Goal: Information Seeking & Learning: Check status

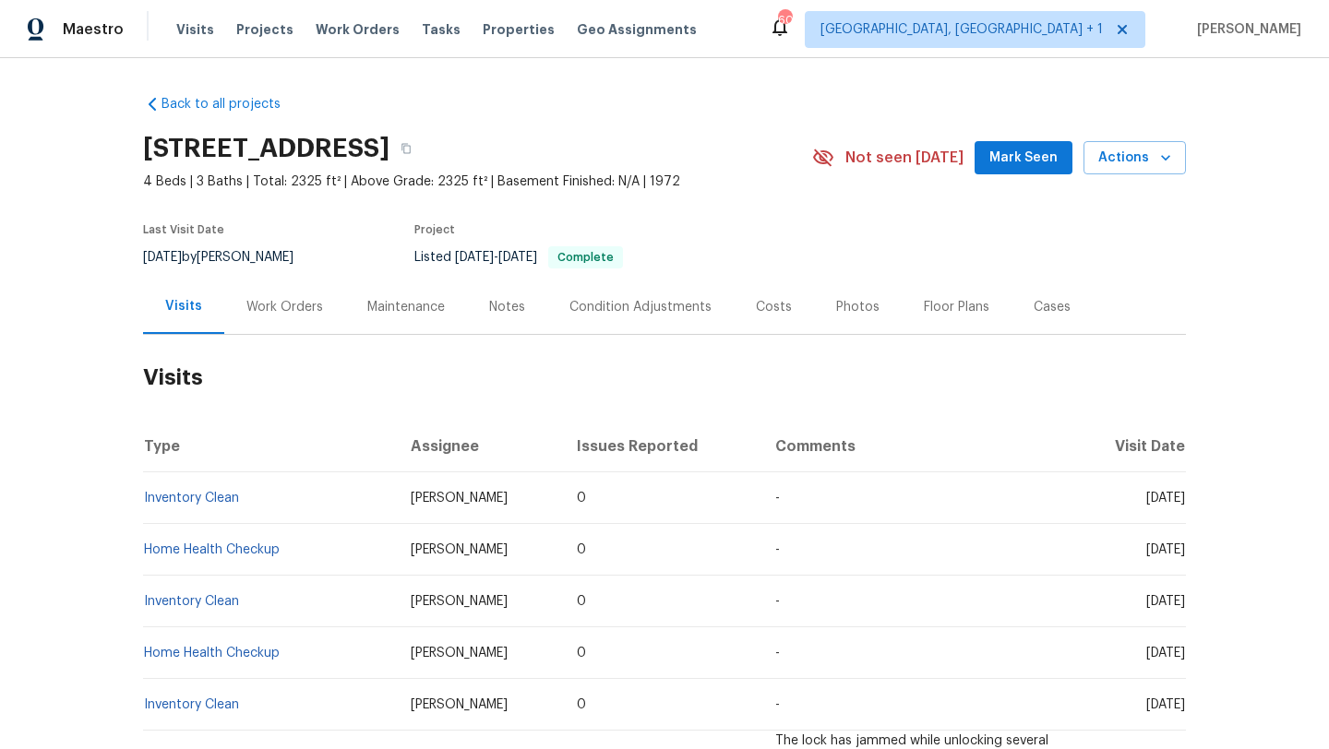
drag, startPoint x: 1106, startPoint y: 498, endPoint x: 1179, endPoint y: 508, distance: 73.5
click at [1180, 508] on td "Tue, Aug 05 2025" at bounding box center [1129, 498] width 113 height 52
copy span "Aug 05 2025"
click at [270, 310] on div "Work Orders" at bounding box center [284, 307] width 77 height 18
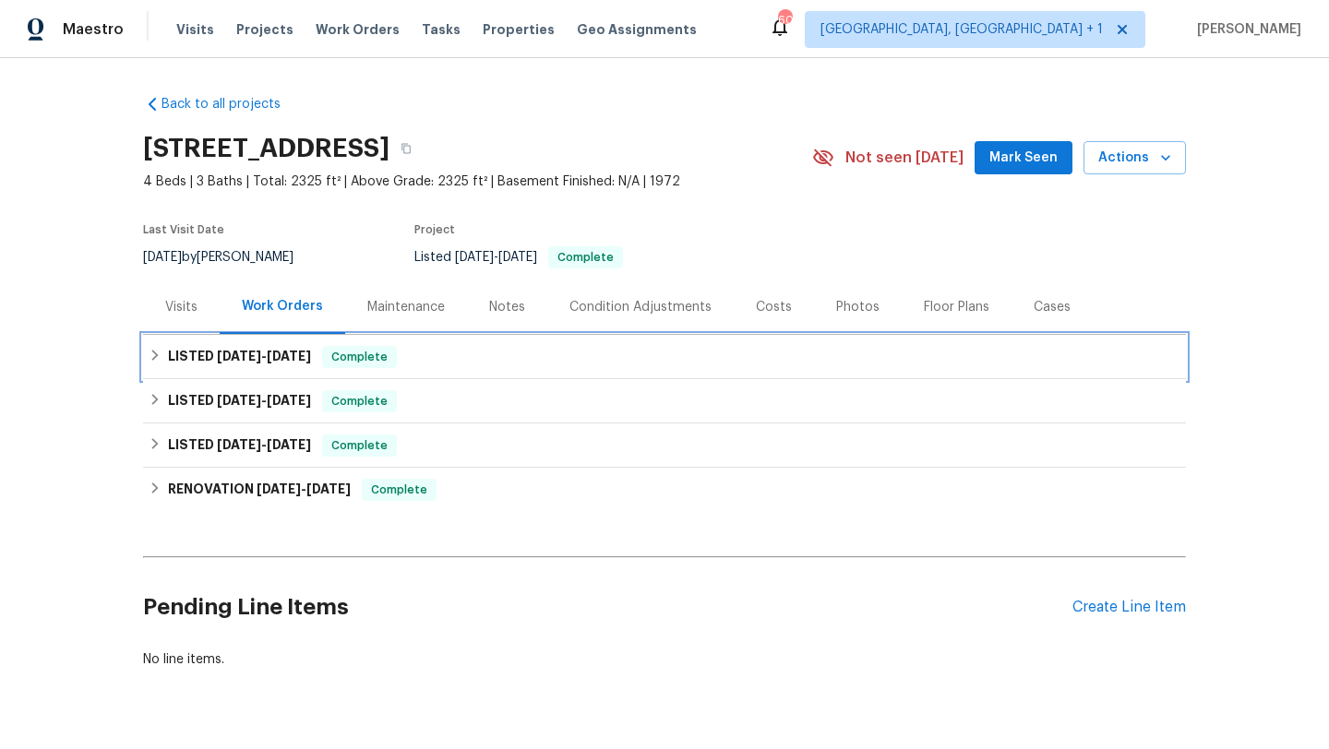
click at [274, 355] on span "7/11/25" at bounding box center [289, 356] width 44 height 13
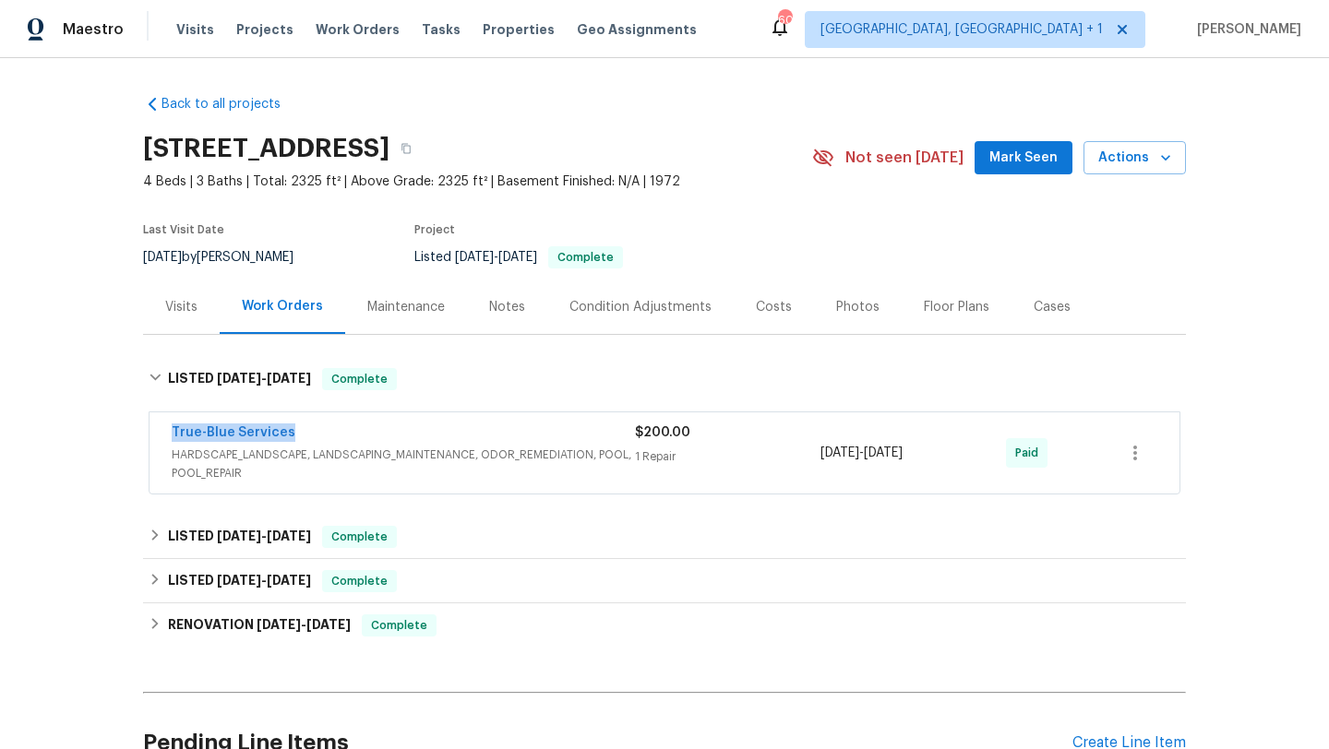
copy link "True-Blue Services"
drag, startPoint x: 302, startPoint y: 432, endPoint x: 146, endPoint y: 430, distance: 156.0
click at [146, 430] on div "True-Blue Services HARDSCAPE_LANDSCAPE, LANDSCAPING_MAINTENANCE, ODOR_REMEDIATI…" at bounding box center [664, 454] width 1043 height 91
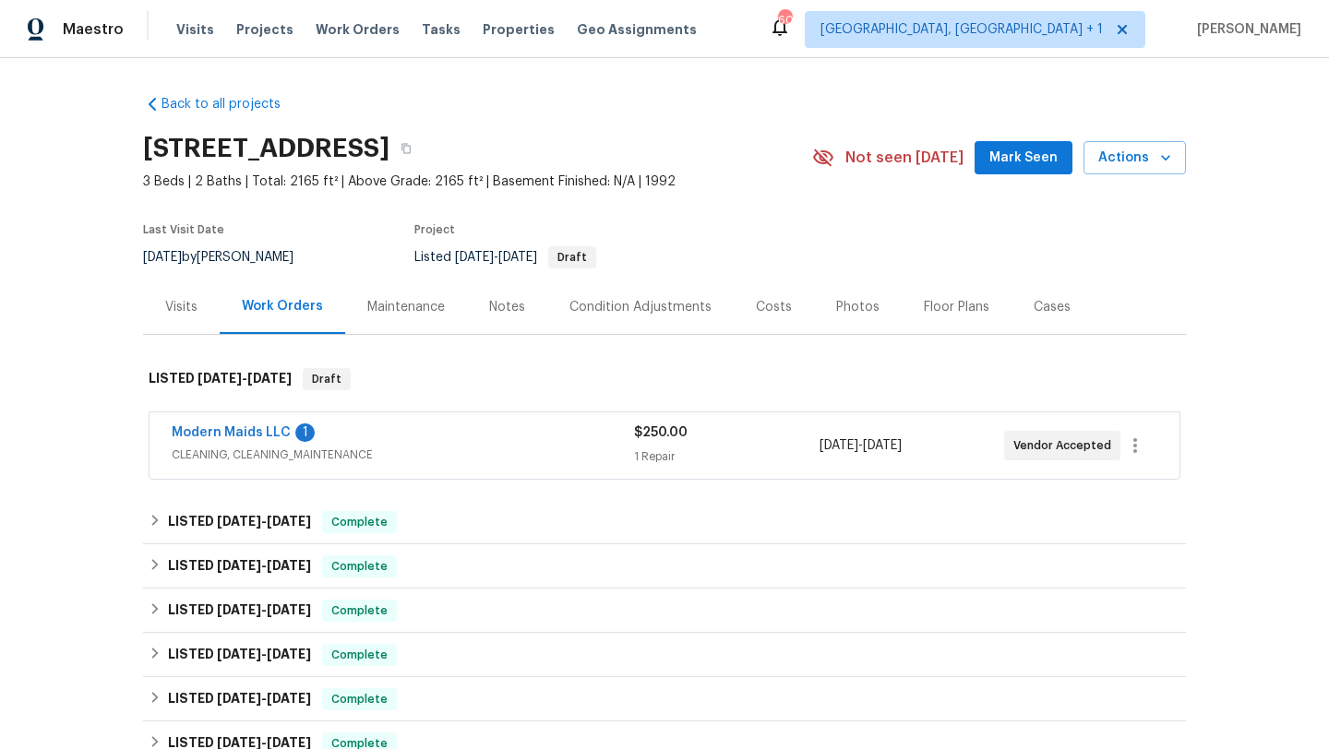
click at [358, 436] on div "Modern Maids LLC 1" at bounding box center [403, 435] width 462 height 22
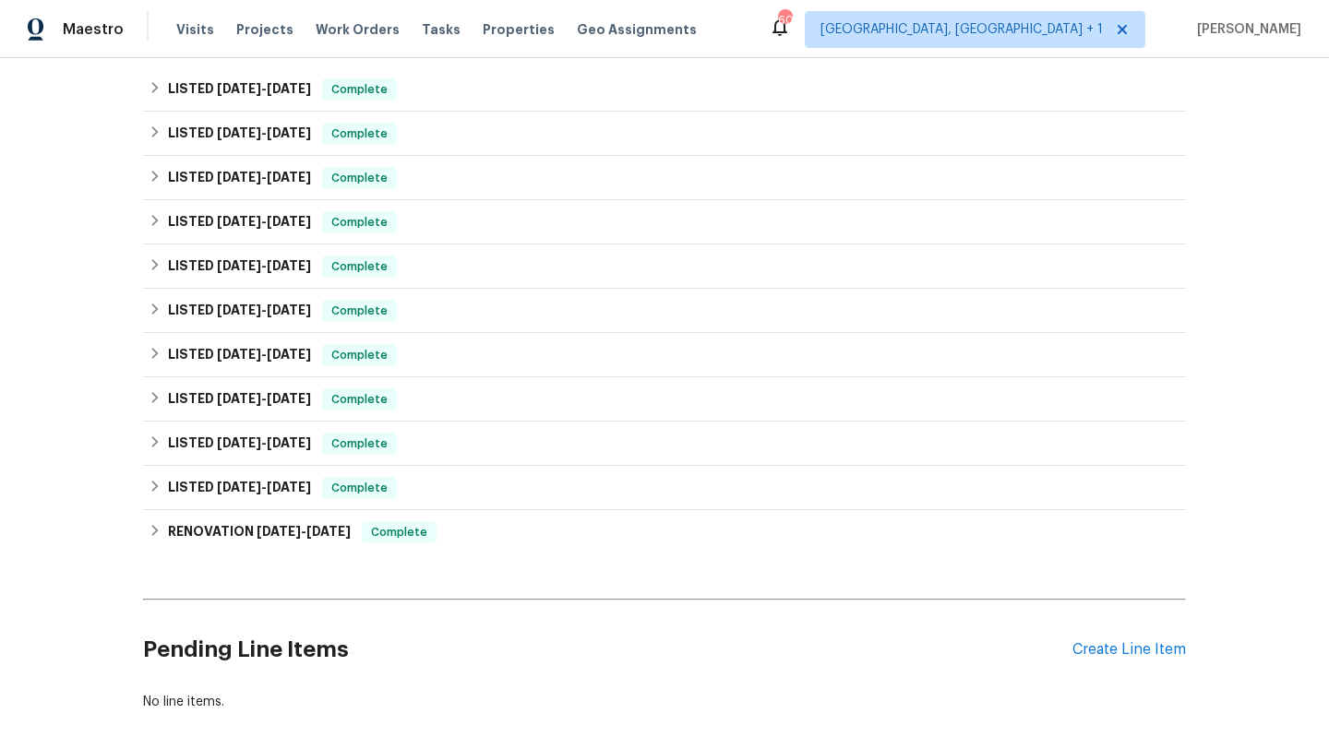
scroll to position [757, 0]
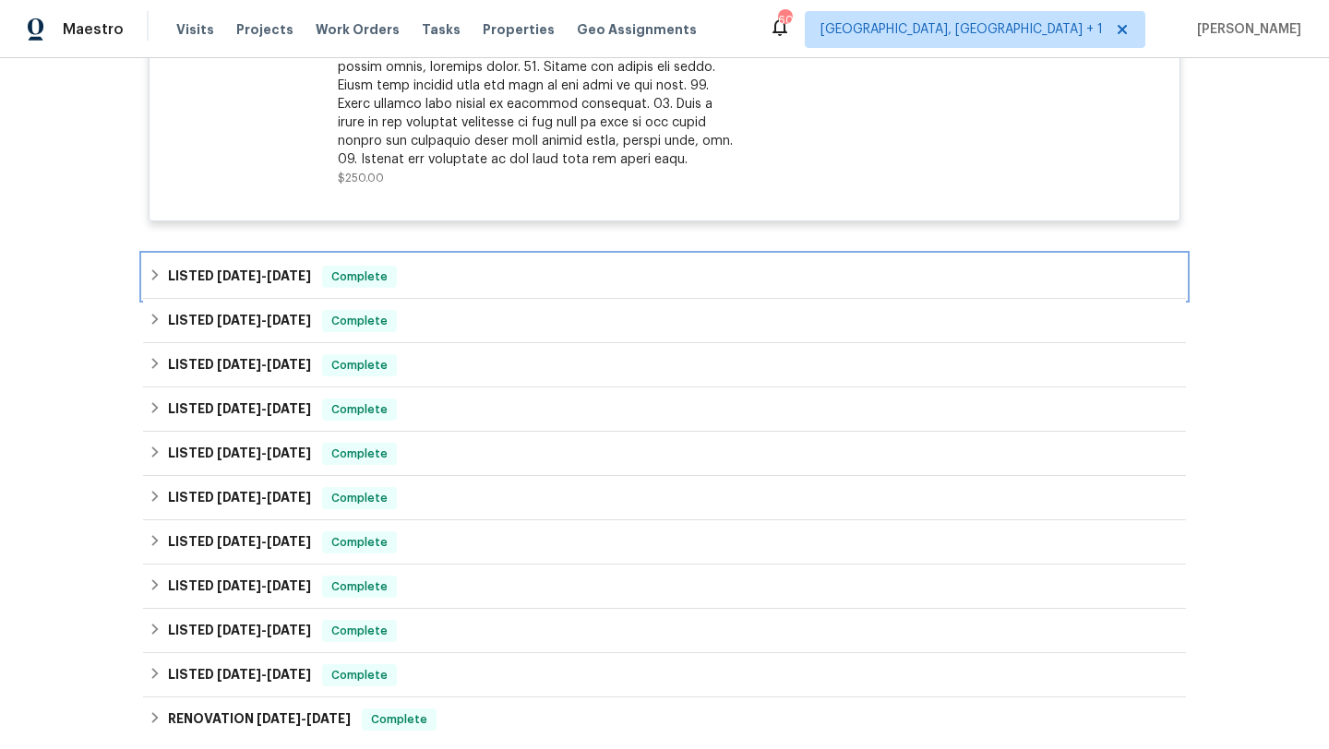
click at [359, 272] on span "Complete" at bounding box center [359, 277] width 71 height 18
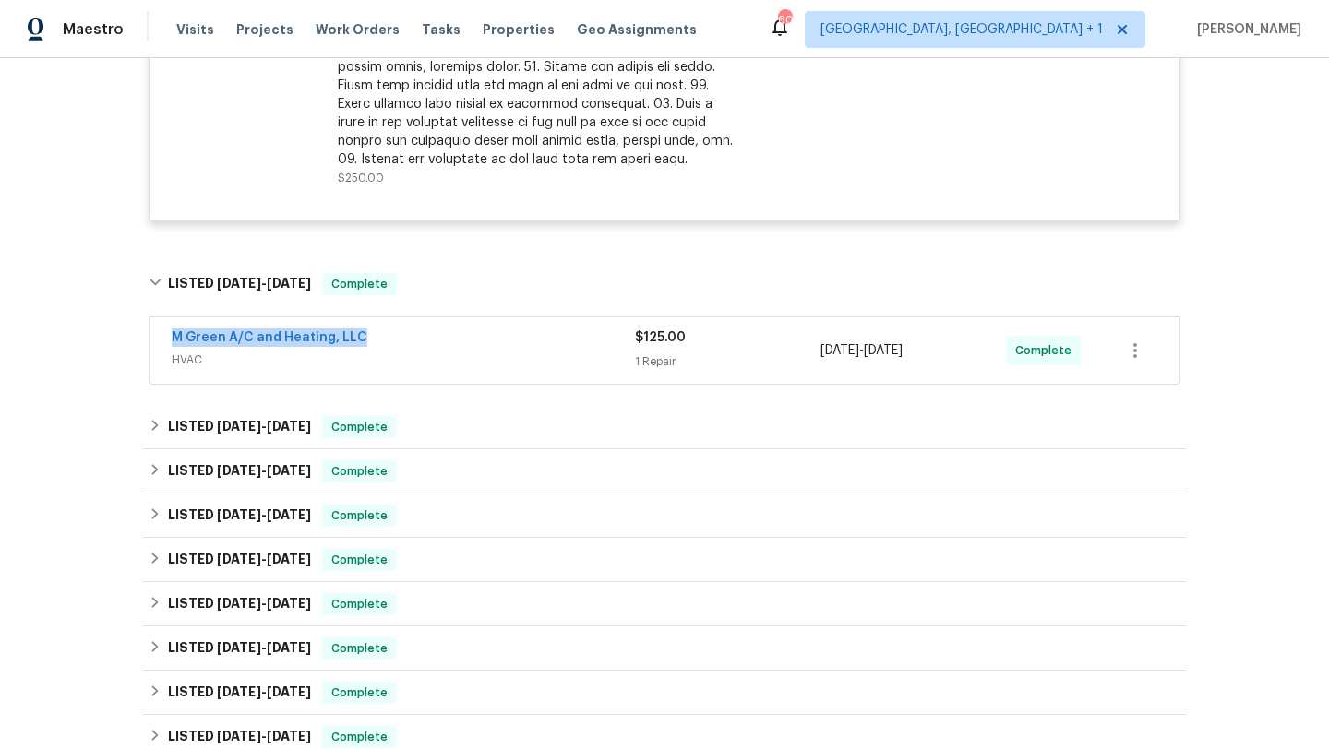
drag, startPoint x: 391, startPoint y: 337, endPoint x: 157, endPoint y: 329, distance: 234.5
click at [157, 329] on div "M Green A/C and Heating, LLC HVAC $125.00 1 Repair 7/29/2025 - 8/1/2025 Complete" at bounding box center [664, 350] width 1030 height 66
copy link "M Green A/C and Heating, LLC"
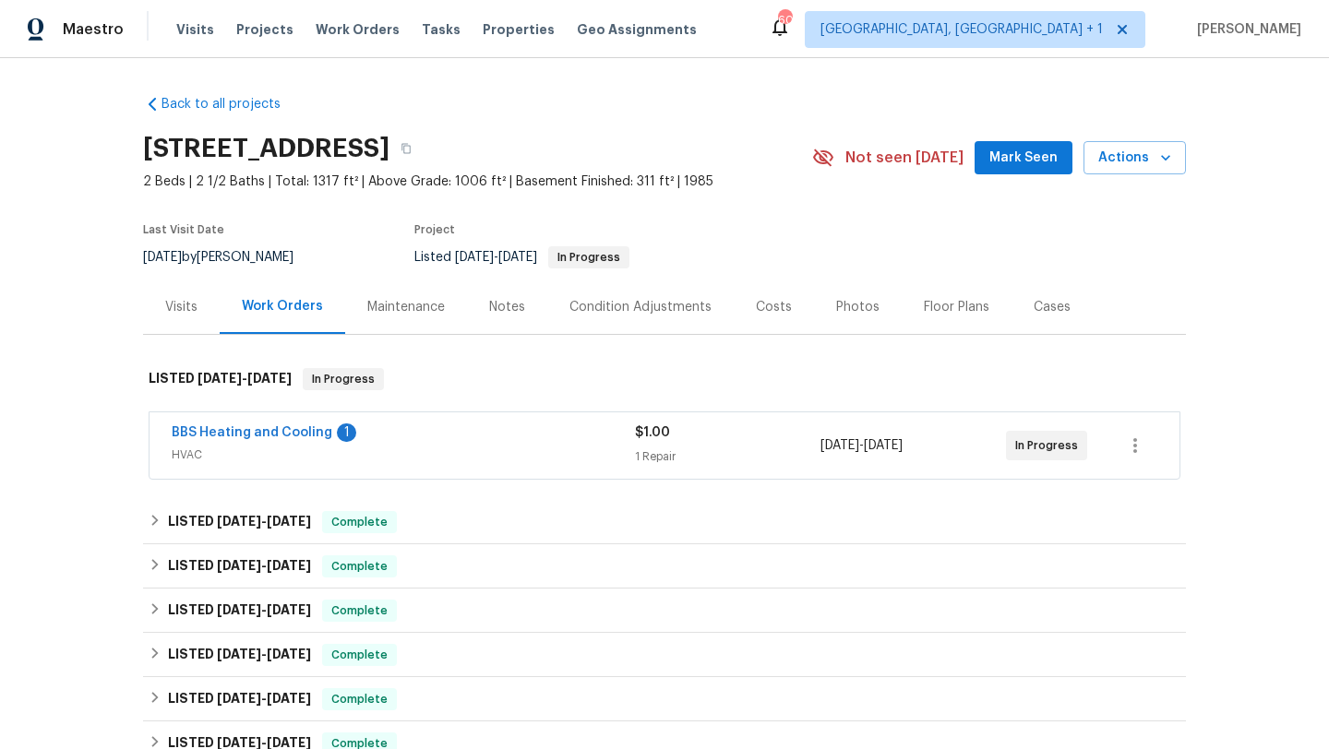
click at [201, 320] on div "Visits" at bounding box center [181, 307] width 77 height 54
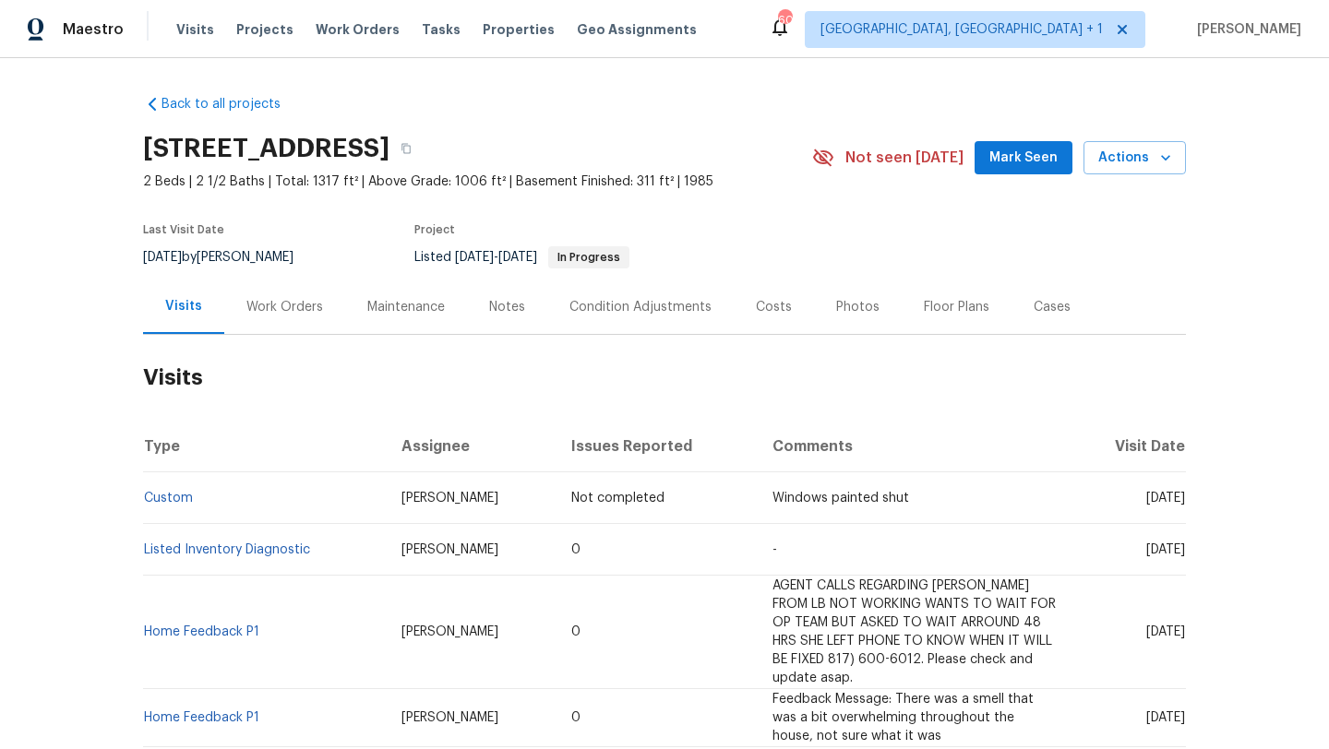
scroll to position [5, 0]
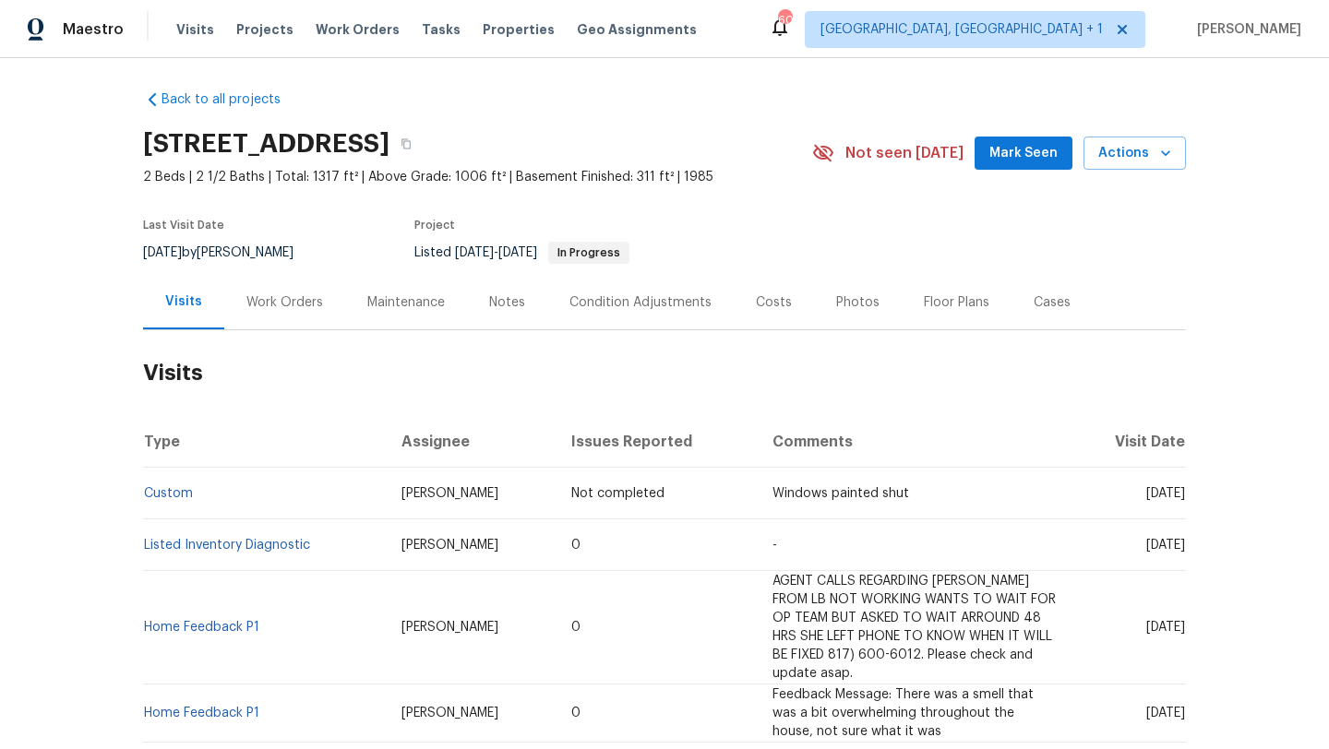
drag, startPoint x: 1116, startPoint y: 548, endPoint x: 1181, endPoint y: 551, distance: 65.6
click at [1181, 551] on span "[DATE]" at bounding box center [1165, 545] width 39 height 13
copy span "[DATE]"
click at [277, 312] on div "Work Orders" at bounding box center [284, 302] width 121 height 54
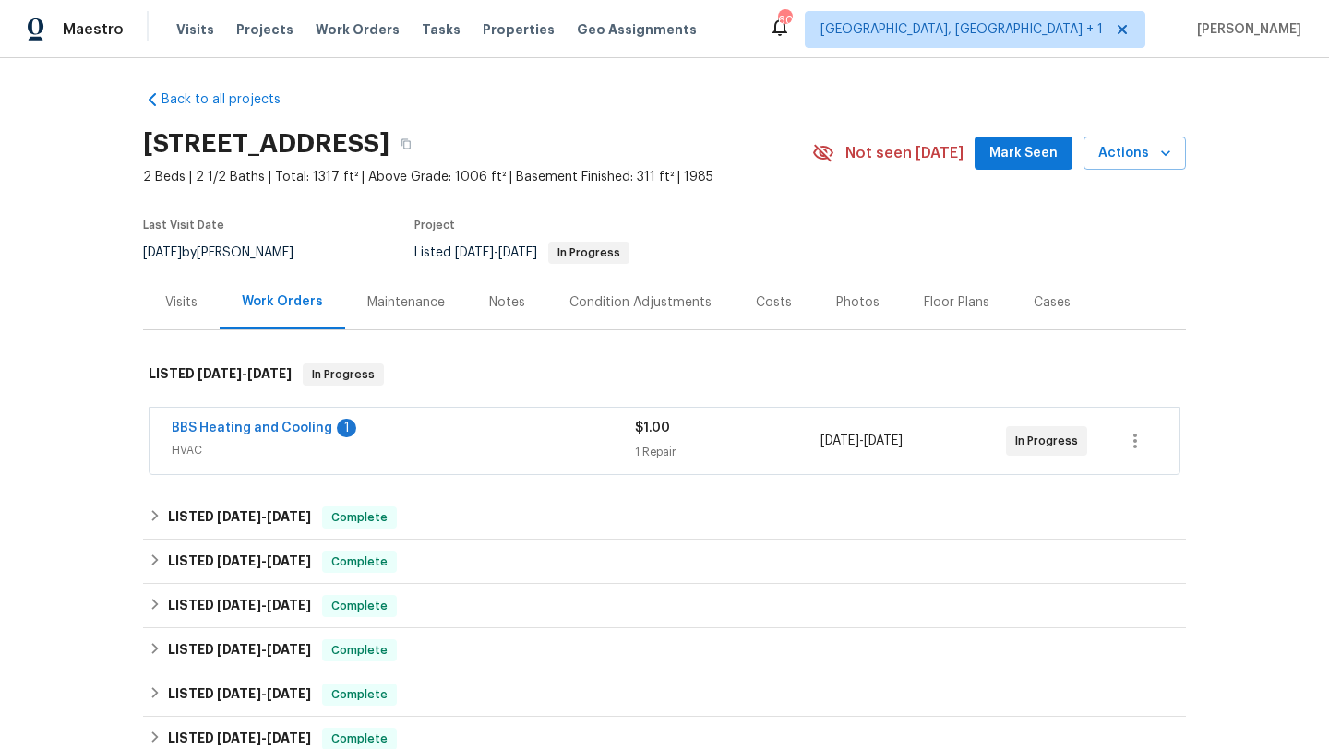
click at [292, 447] on span "HVAC" at bounding box center [403, 450] width 463 height 18
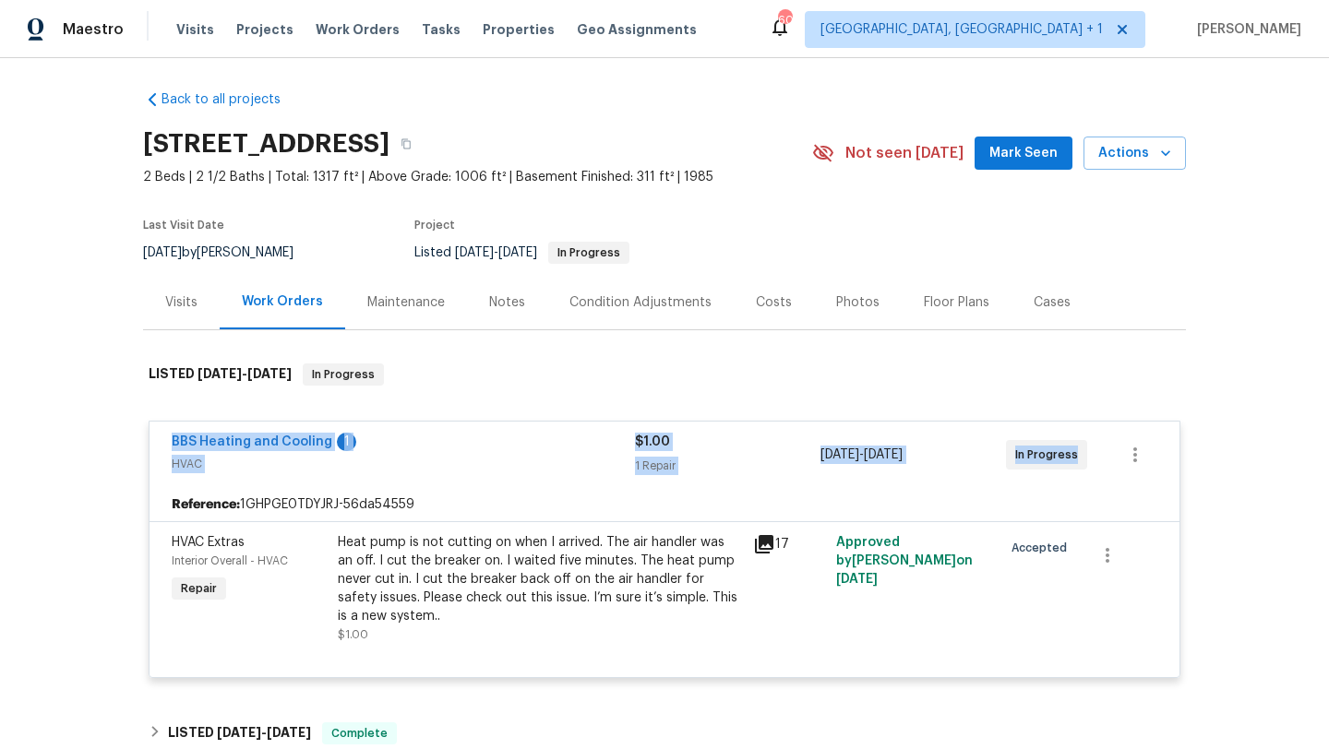
drag, startPoint x: 1072, startPoint y: 463, endPoint x: 184, endPoint y: 425, distance: 889.5
click at [184, 425] on div "BBS Heating and Cooling 1 HVAC $1.00 1 Repair [DATE] - [DATE] In Progress" at bounding box center [664, 455] width 1030 height 66
copy div "BBS Heating and Cooling 1 HVAC $1.00 1 Repair [DATE] - [DATE] In Progress"
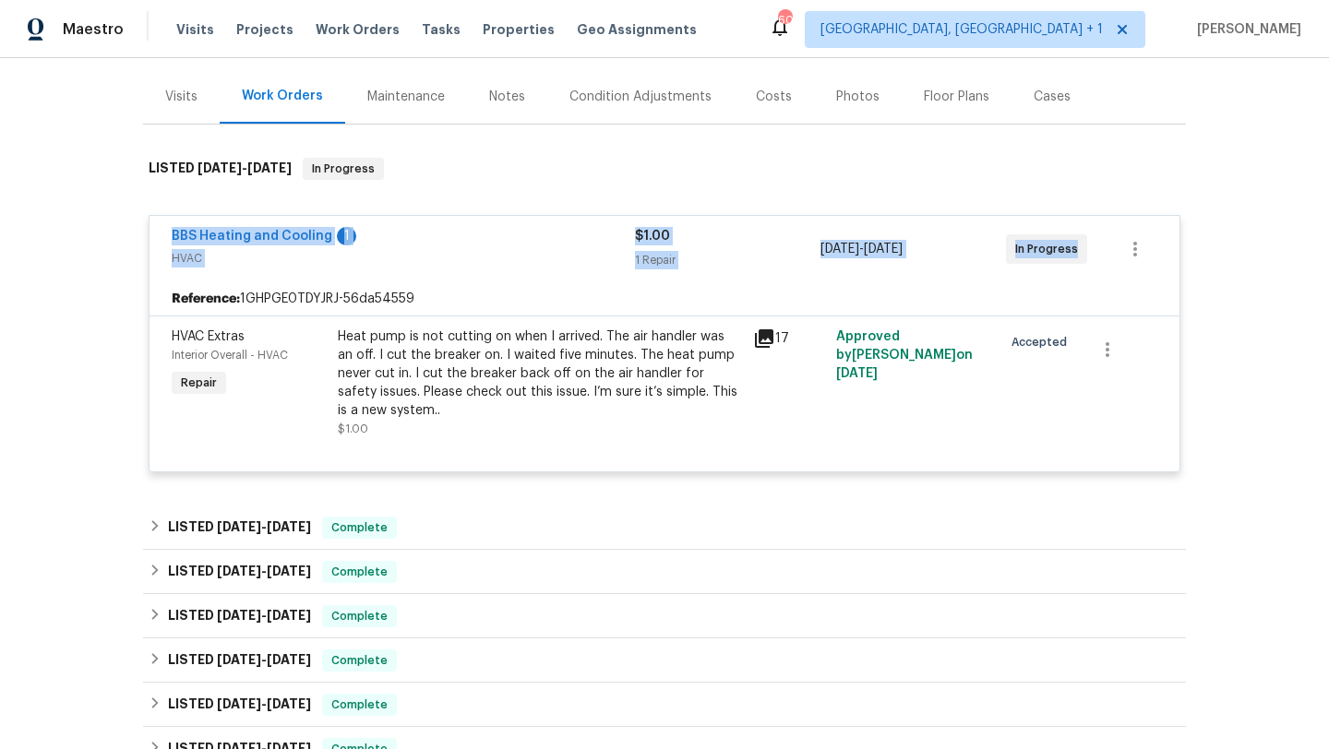
scroll to position [114, 0]
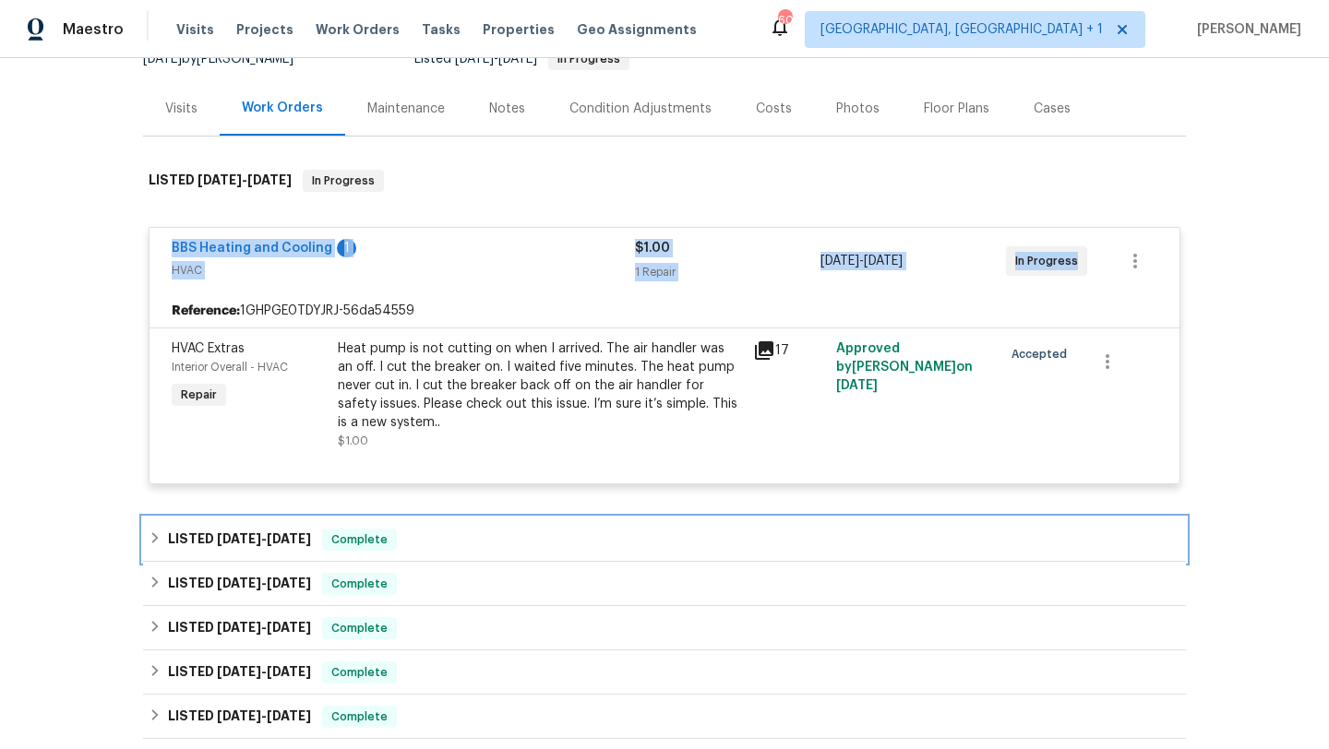
click at [306, 532] on span "[DATE]" at bounding box center [289, 538] width 44 height 13
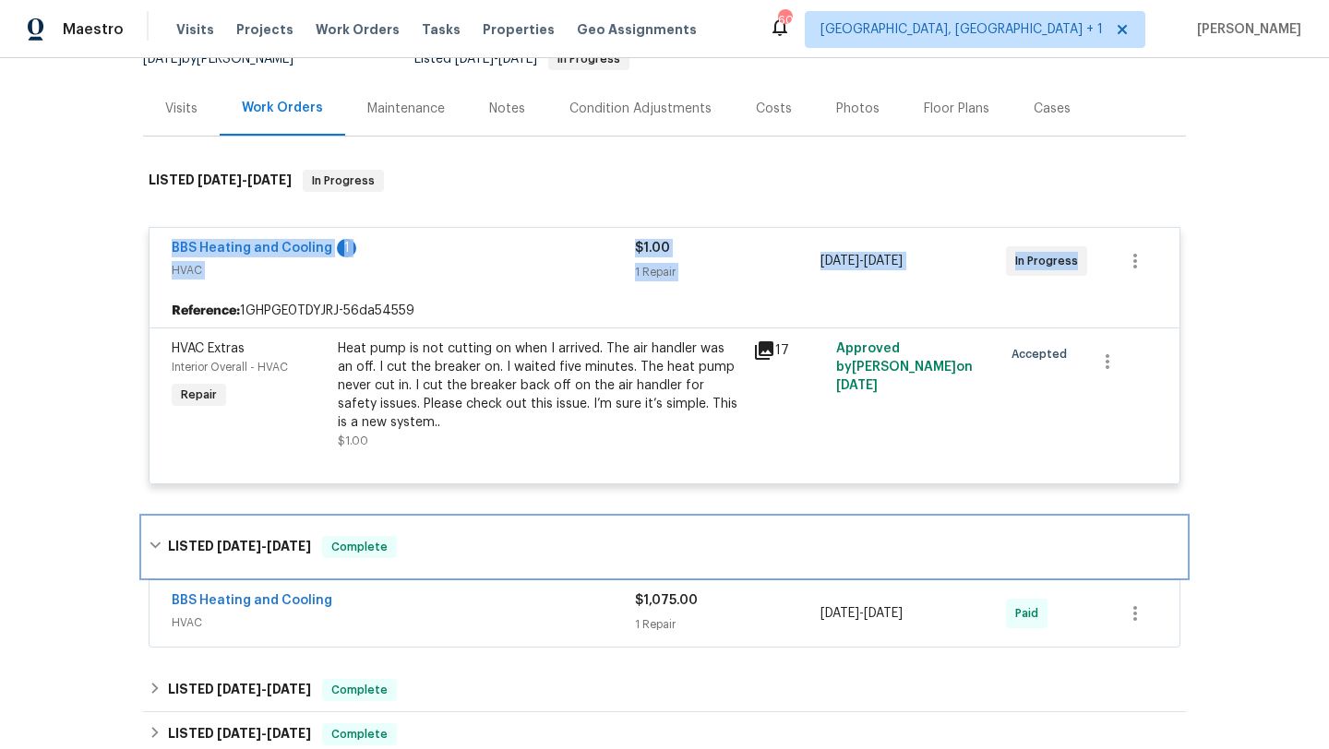
scroll to position [383, 0]
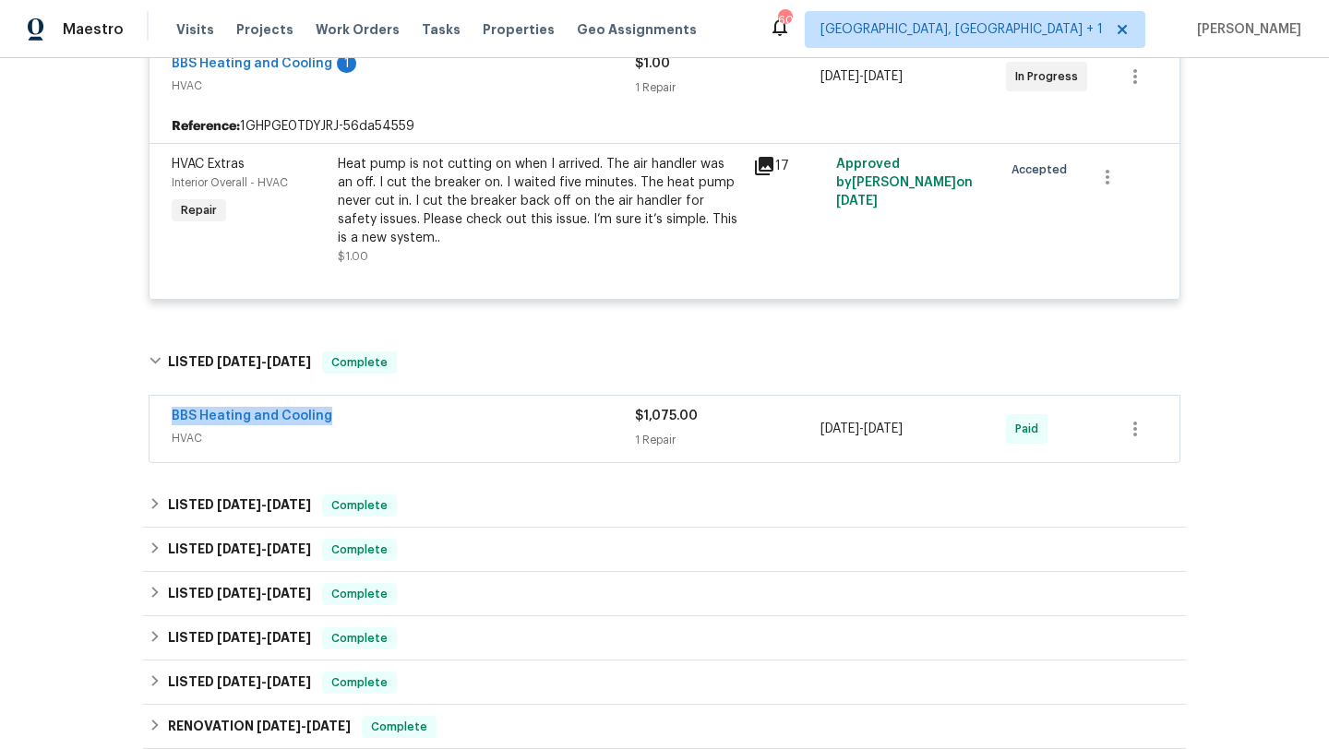
drag, startPoint x: 341, startPoint y: 418, endPoint x: 148, endPoint y: 414, distance: 192.9
click at [148, 414] on div "BBS Heating and Cooling HVAC $1,075.00 1 Repair [DATE] - [DATE] Paid" at bounding box center [664, 430] width 1043 height 77
copy link "BBS Heating and Cooling"
drag, startPoint x: 954, startPoint y: 436, endPoint x: 818, endPoint y: 436, distance: 136.6
click at [818, 436] on div "BBS Heating and Cooling HVAC $1,075.00 1 Repair [DATE] - [DATE] Paid" at bounding box center [642, 429] width 941 height 44
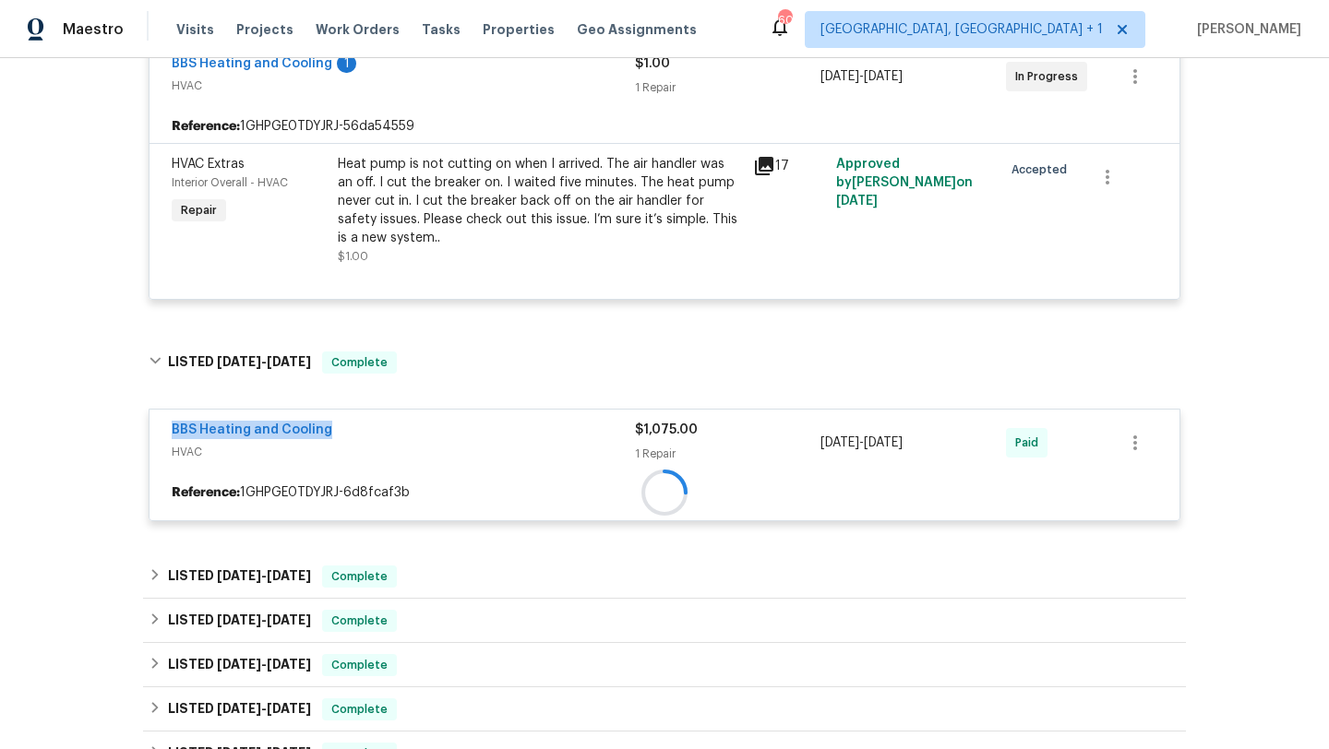
copy div "[DATE] - [DATE]"
